Goal: Task Accomplishment & Management: Complete application form

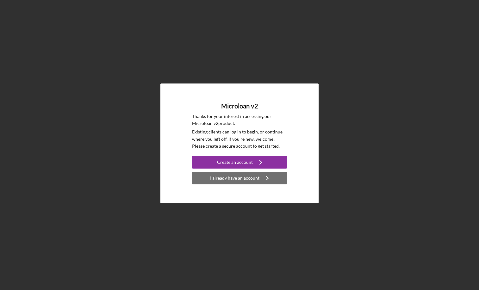
click at [236, 177] on div "I already have an account" at bounding box center [234, 178] width 49 height 13
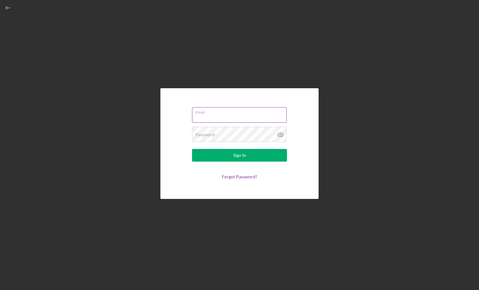
click at [232, 120] on input "Email" at bounding box center [239, 114] width 95 height 15
click at [283, 117] on input "Email" at bounding box center [239, 114] width 95 height 15
click at [347, 87] on div "Email Password Sign In Forgot Password?" at bounding box center [239, 143] width 473 height 287
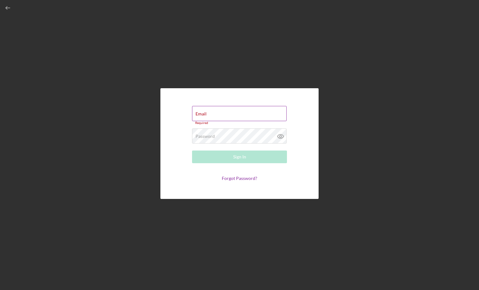
click at [275, 110] on div "Email Required" at bounding box center [239, 115] width 95 height 19
click at [283, 113] on input "Email" at bounding box center [239, 113] width 95 height 15
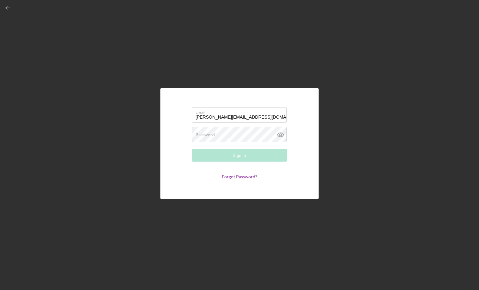
type input "[PERSON_NAME][EMAIL_ADDRESS][DOMAIN_NAME]"
click at [249, 155] on button "Sign In" at bounding box center [239, 155] width 95 height 13
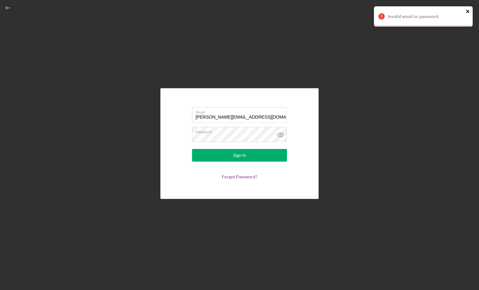
click at [470, 9] on icon "close" at bounding box center [468, 11] width 4 height 5
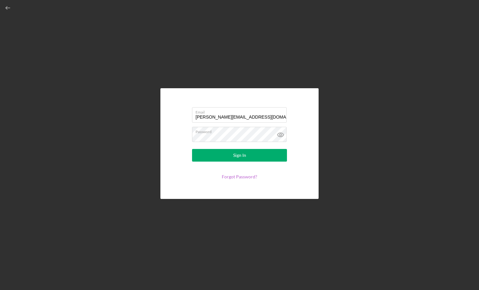
click at [245, 178] on link "Forgot Password?" at bounding box center [239, 176] width 35 height 5
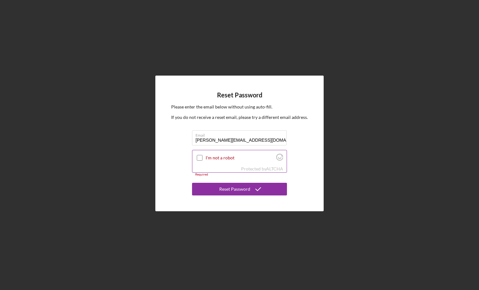
type input "[PERSON_NAME][EMAIL_ADDRESS][DOMAIN_NAME]"
click at [199, 157] on input "I'm not a robot" at bounding box center [200, 158] width 6 height 6
checkbox input "true"
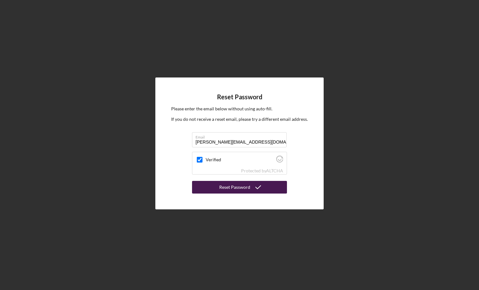
click at [229, 186] on div "Reset Password" at bounding box center [234, 187] width 31 height 13
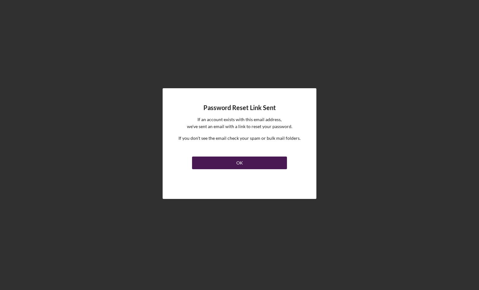
click at [231, 166] on button "OK" at bounding box center [239, 163] width 95 height 13
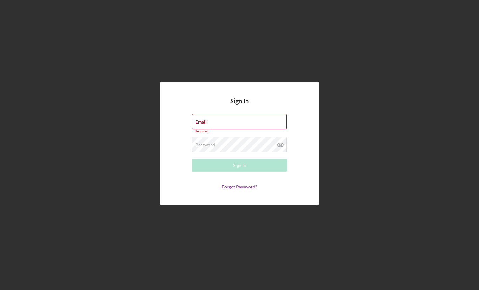
click at [259, 245] on div "Sign In Email Required Password Required Sign In Forgot Password?" at bounding box center [239, 143] width 473 height 287
